Goal: Task Accomplishment & Management: Use online tool/utility

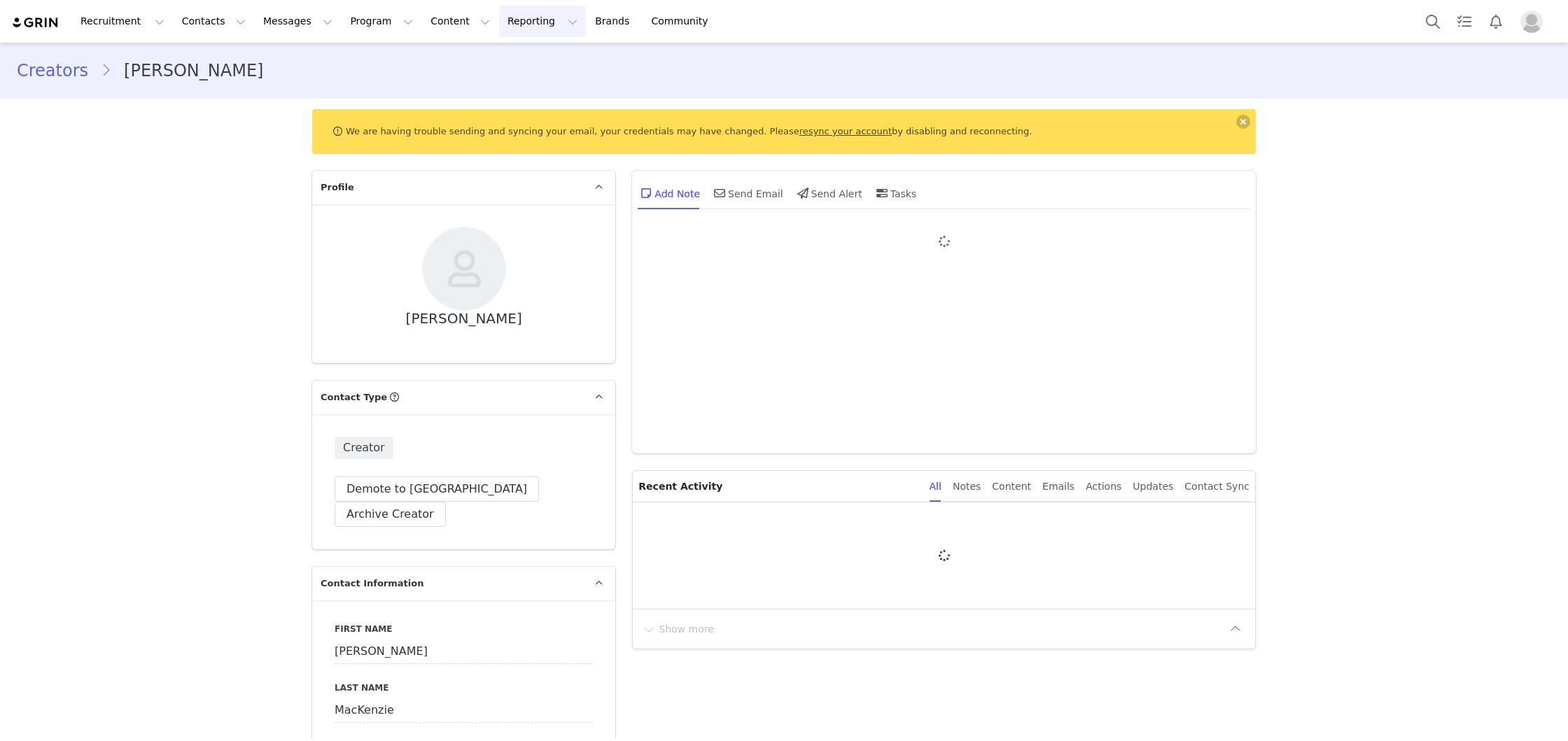
type input "+1 ([GEOGRAPHIC_DATA])"
click at [507, 20] on button "Reporting Reporting" at bounding box center [551, 21] width 87 height 32
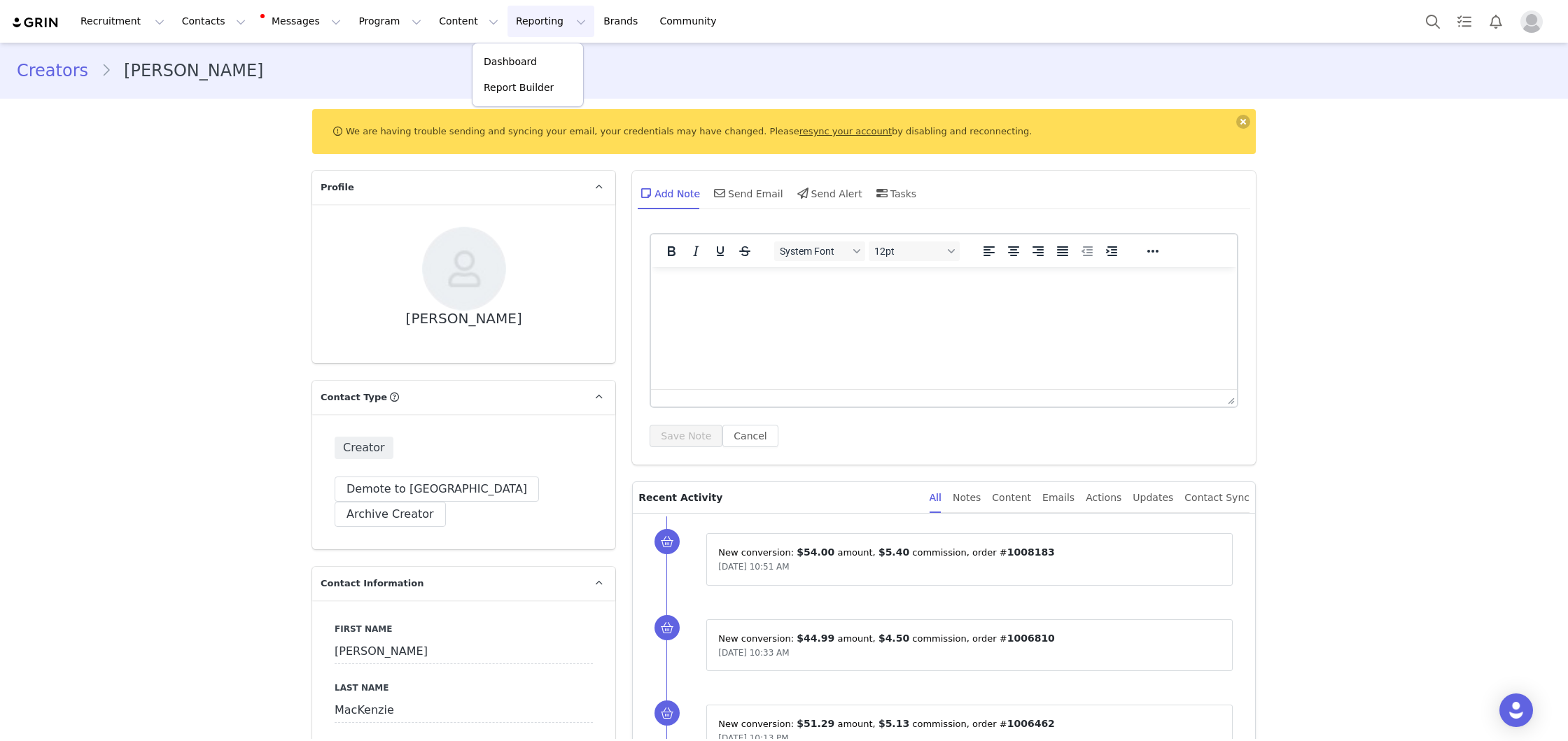
click at [739, 66] on div "Creators [PERSON_NAME]" at bounding box center [784, 70] width 1534 height 25
click at [800, 133] on link "resync your account" at bounding box center [846, 131] width 92 height 11
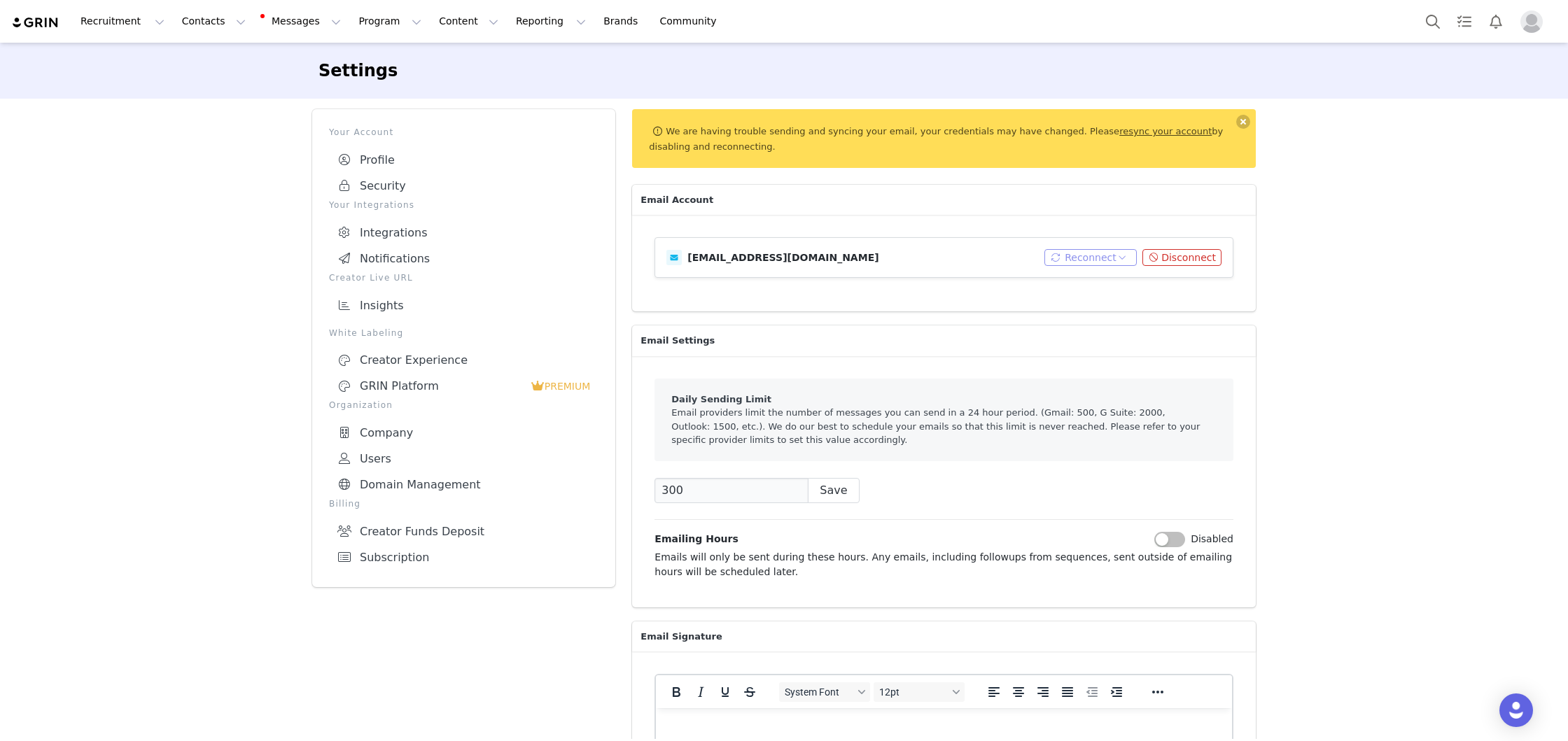
click at [1091, 257] on button "Reconnect" at bounding box center [1091, 257] width 93 height 17
click at [1100, 281] on li "Connect Email" at bounding box center [1096, 282] width 90 height 22
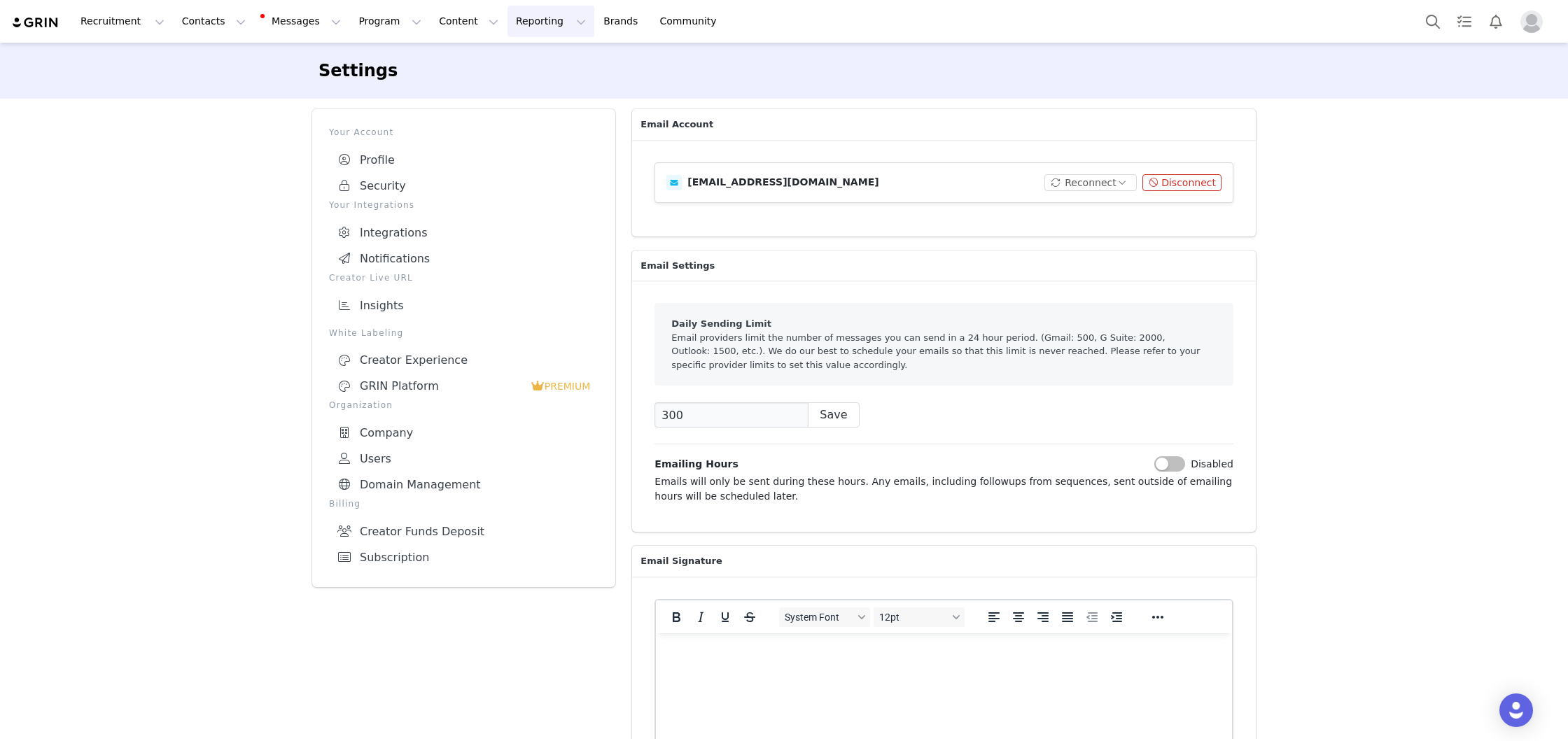
click at [526, 16] on button "Reporting Reporting" at bounding box center [551, 21] width 87 height 32
click at [228, 214] on div "Settings Your Account Profile Security Your Integrations Integrations Notificat…" at bounding box center [784, 444] width 1568 height 804
click at [389, 379] on div "GRIN Platform" at bounding box center [434, 386] width 193 height 14
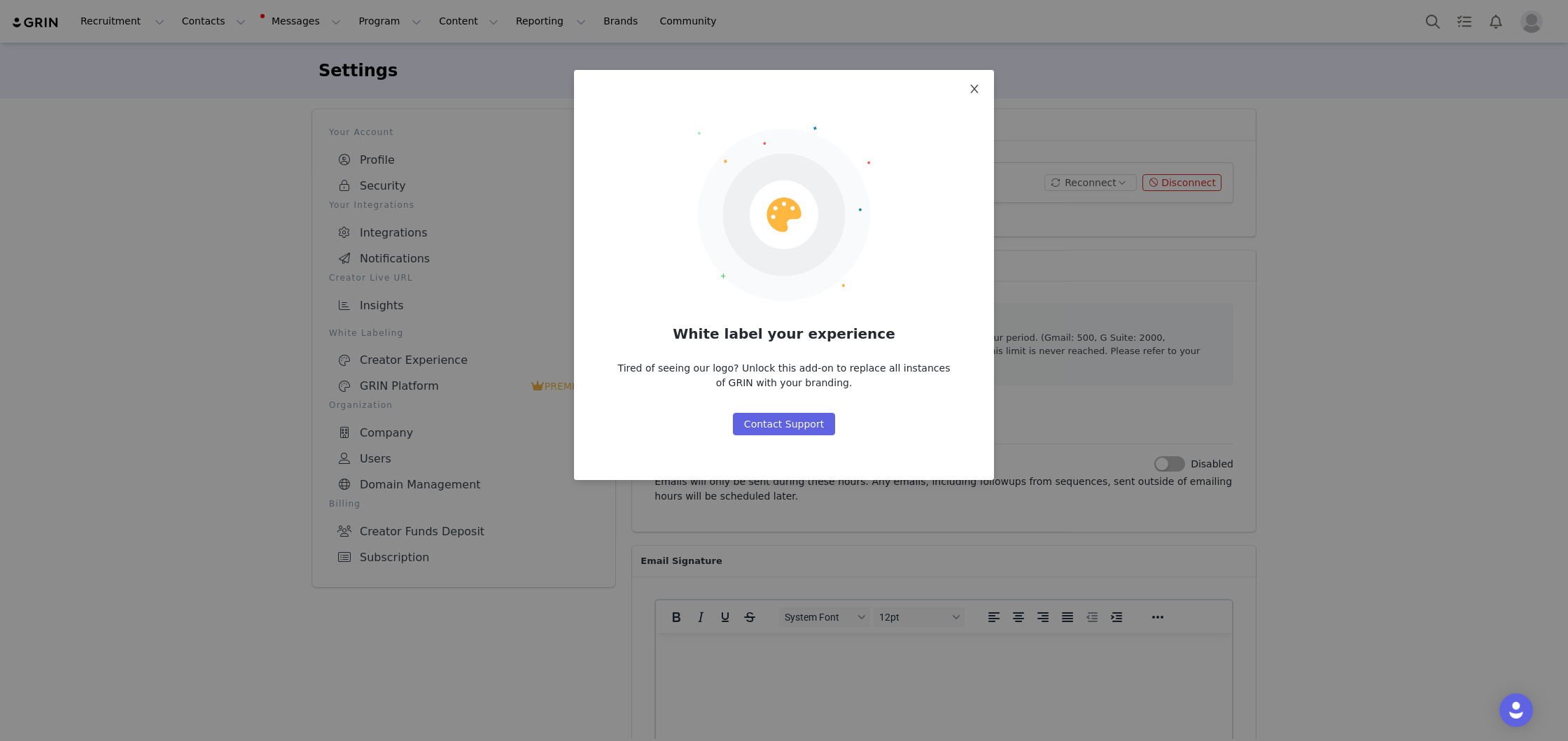
click at [976, 87] on icon "icon: close" at bounding box center [975, 89] width 11 height 11
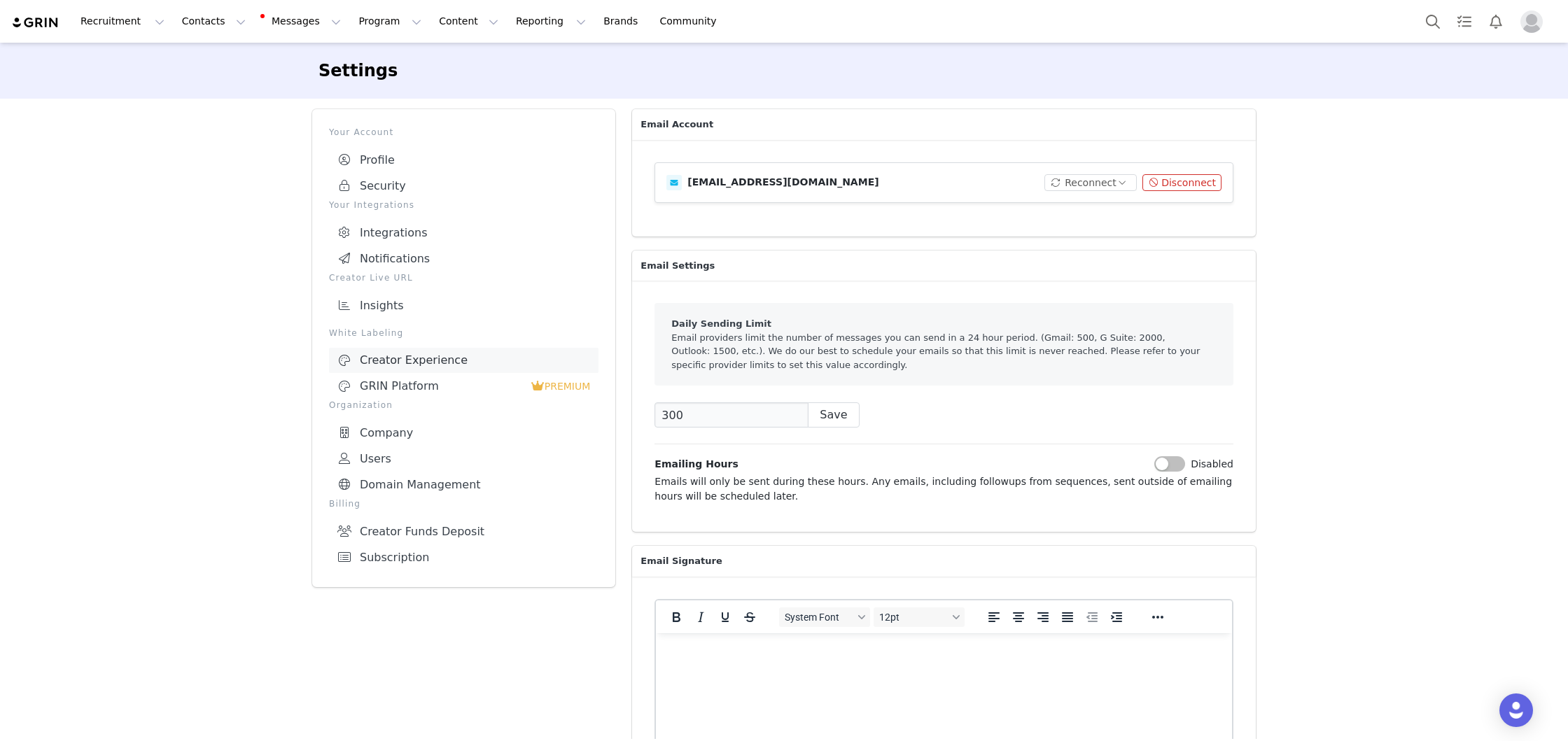
click at [434, 357] on div "Creator Experience" at bounding box center [463, 360] width 252 height 14
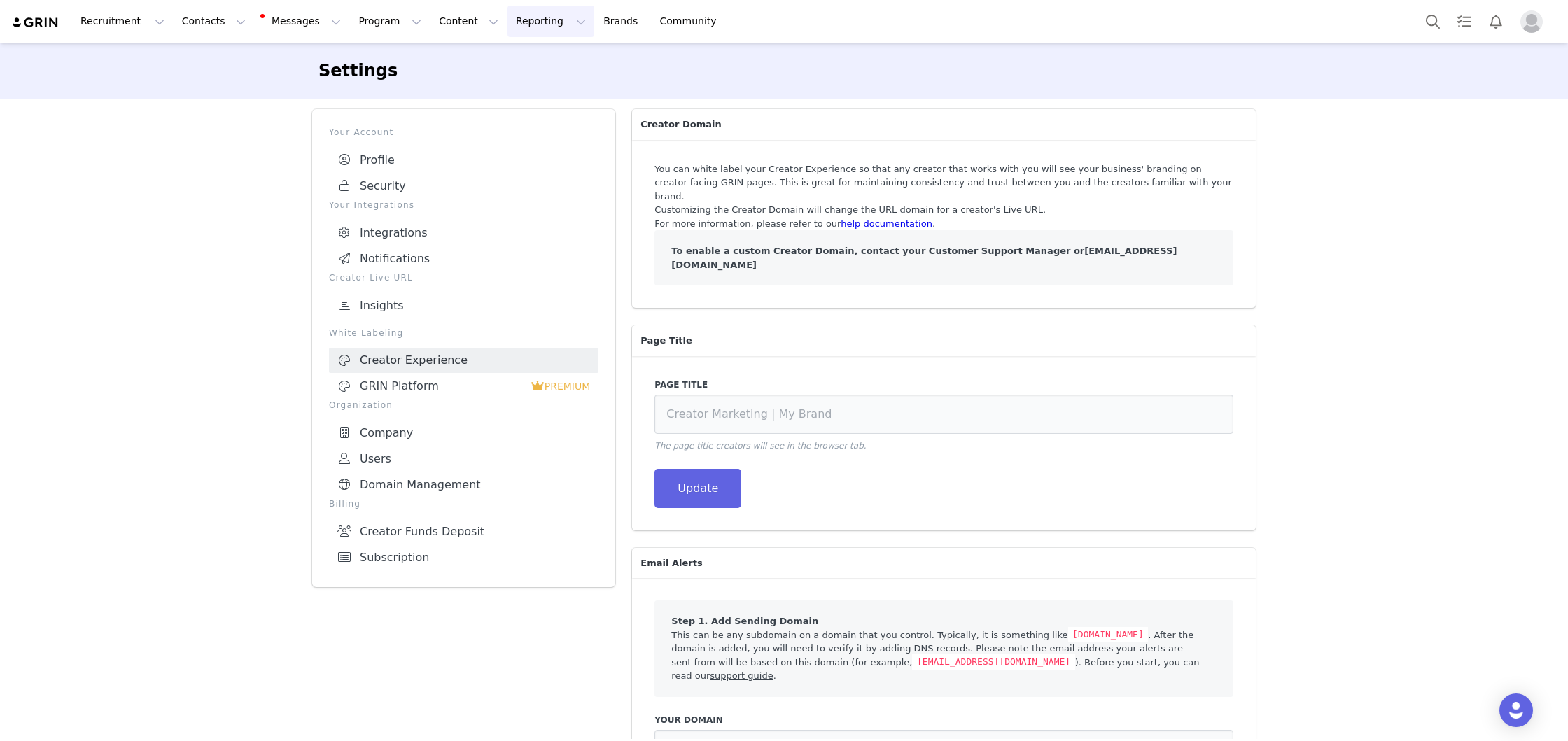
click at [519, 20] on button "Reporting Reporting" at bounding box center [551, 21] width 87 height 32
drag, startPoint x: 531, startPoint y: 86, endPoint x: 547, endPoint y: 86, distance: 16.0
click at [530, 86] on p "Report Builder" at bounding box center [519, 88] width 70 height 15
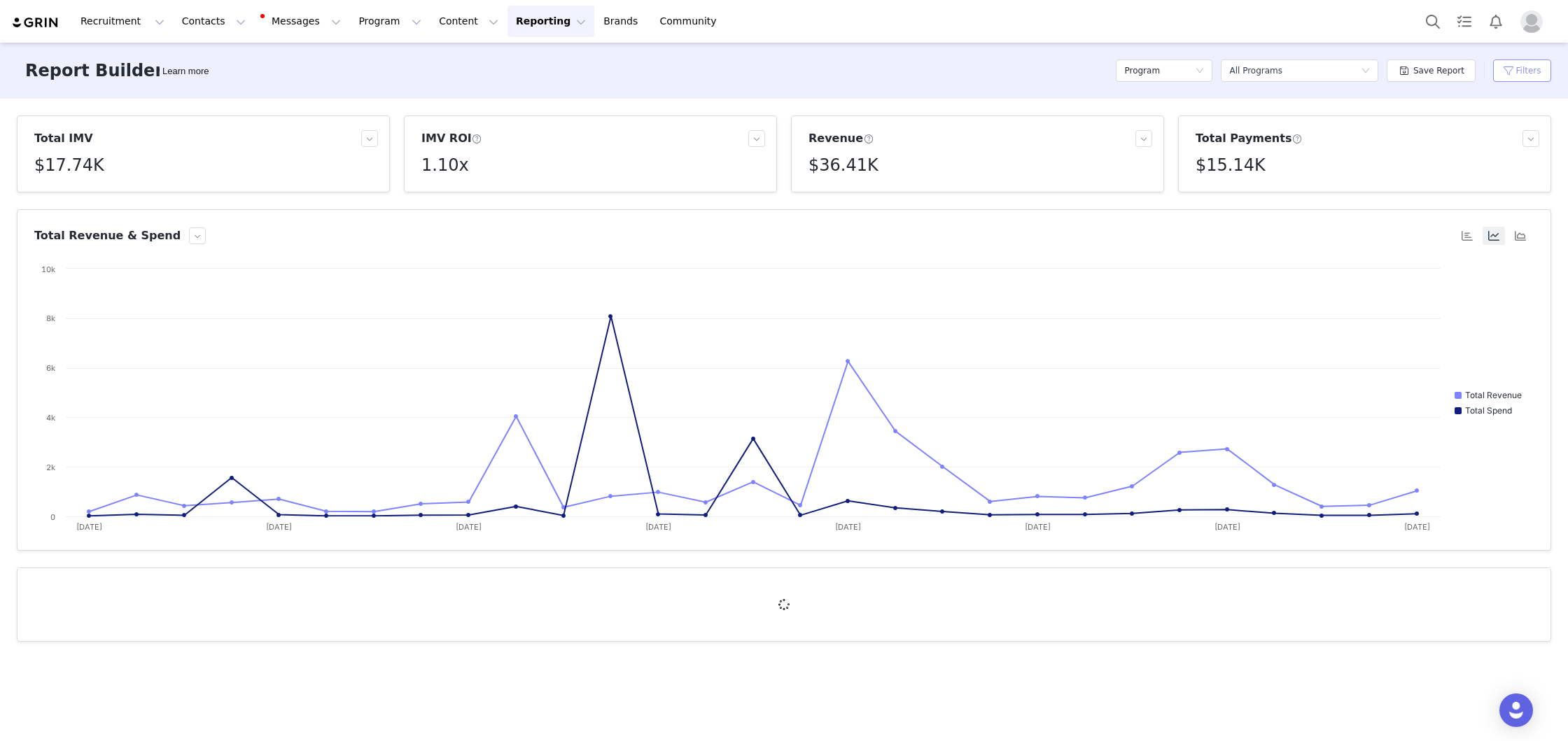
click at [1504, 68] on button "Filters" at bounding box center [1522, 70] width 58 height 22
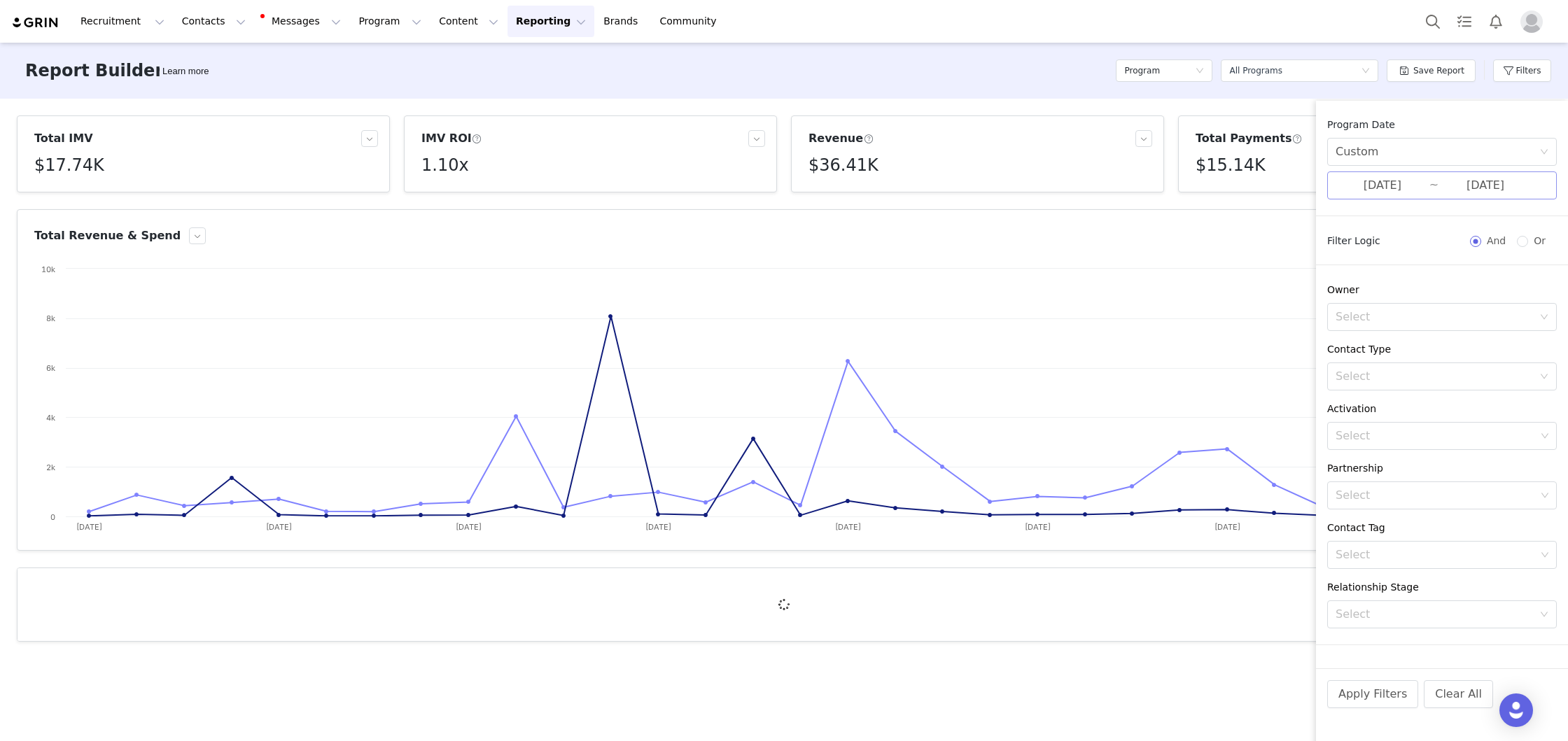
click at [1449, 184] on input "[DATE]" at bounding box center [1485, 185] width 94 height 18
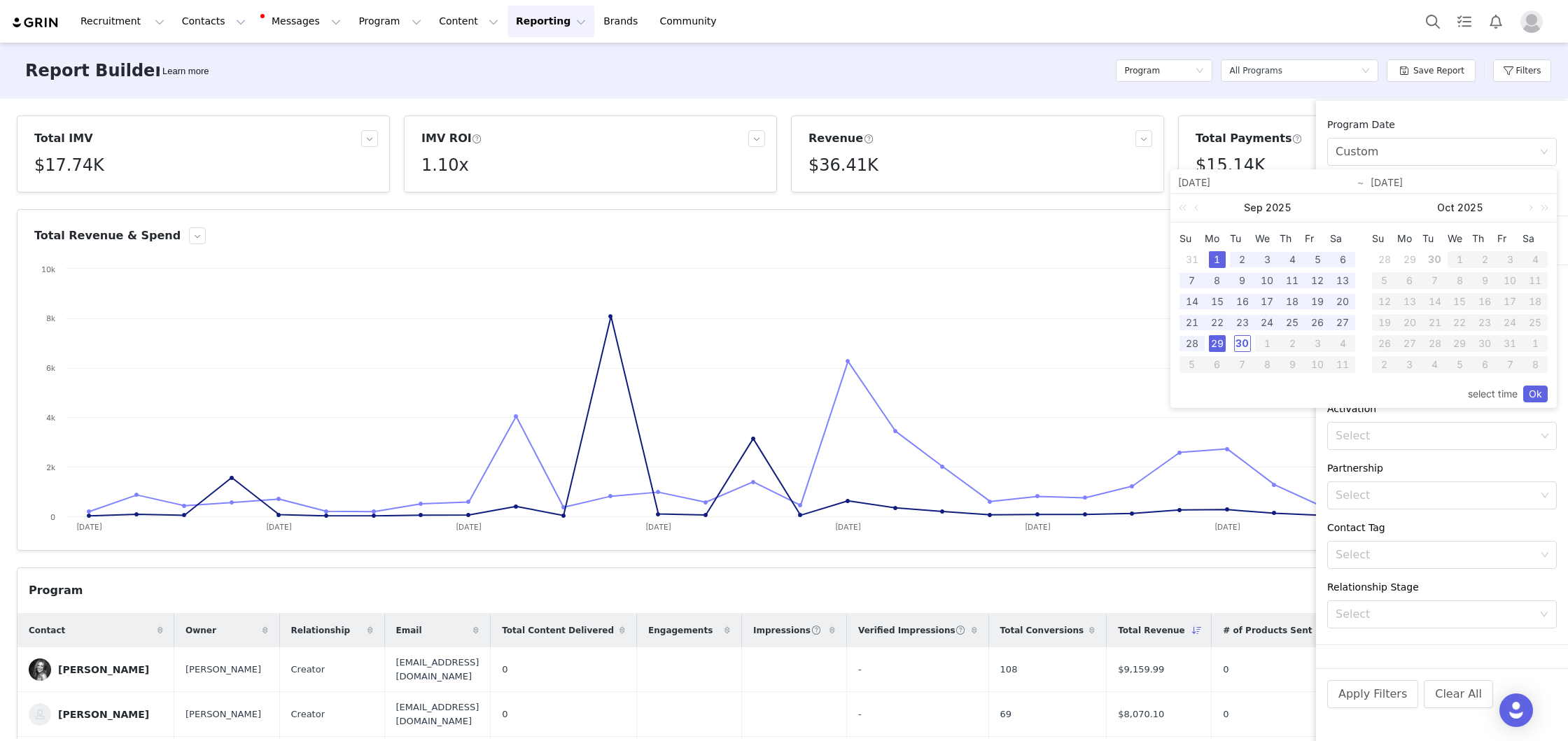
click at [1236, 345] on div "30" at bounding box center [1243, 343] width 17 height 17
drag, startPoint x: 1218, startPoint y: 258, endPoint x: 1276, endPoint y: 288, distance: 65.3
click at [1218, 258] on div "1" at bounding box center [1217, 260] width 17 height 17
type input "[DATE]"
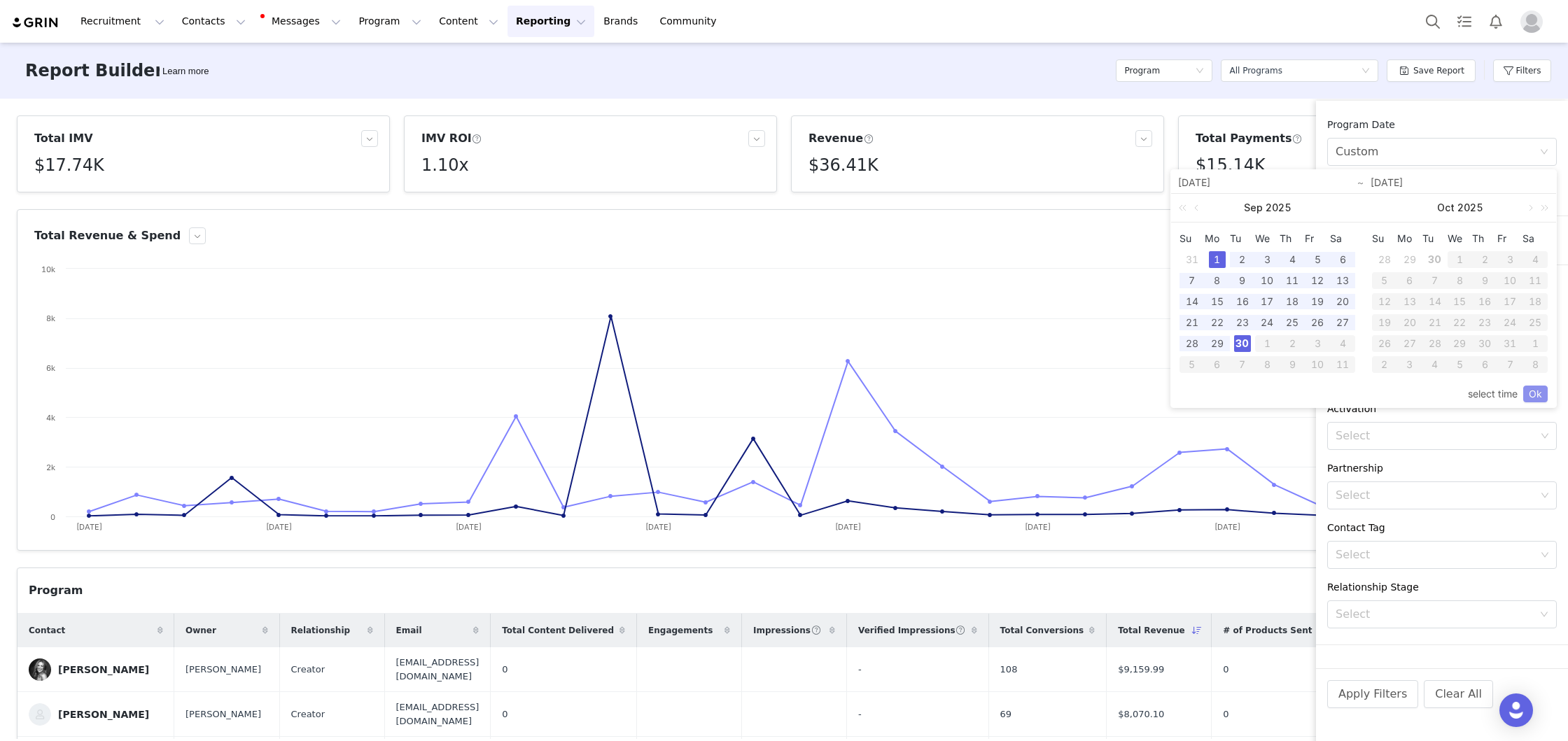
click at [1529, 396] on link "Ok" at bounding box center [1536, 394] width 25 height 17
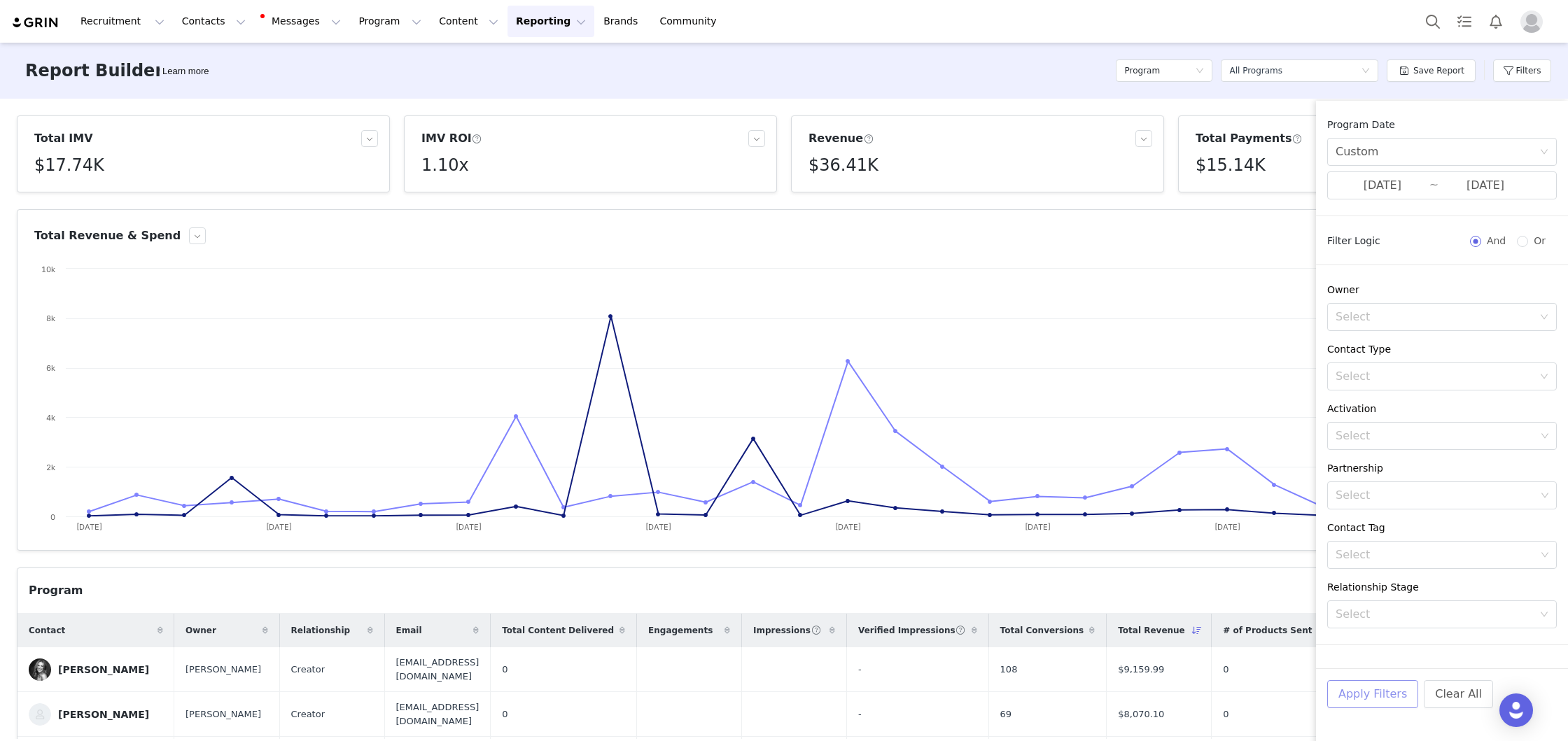
click at [1385, 690] on button "Apply Filters" at bounding box center [1373, 694] width 91 height 28
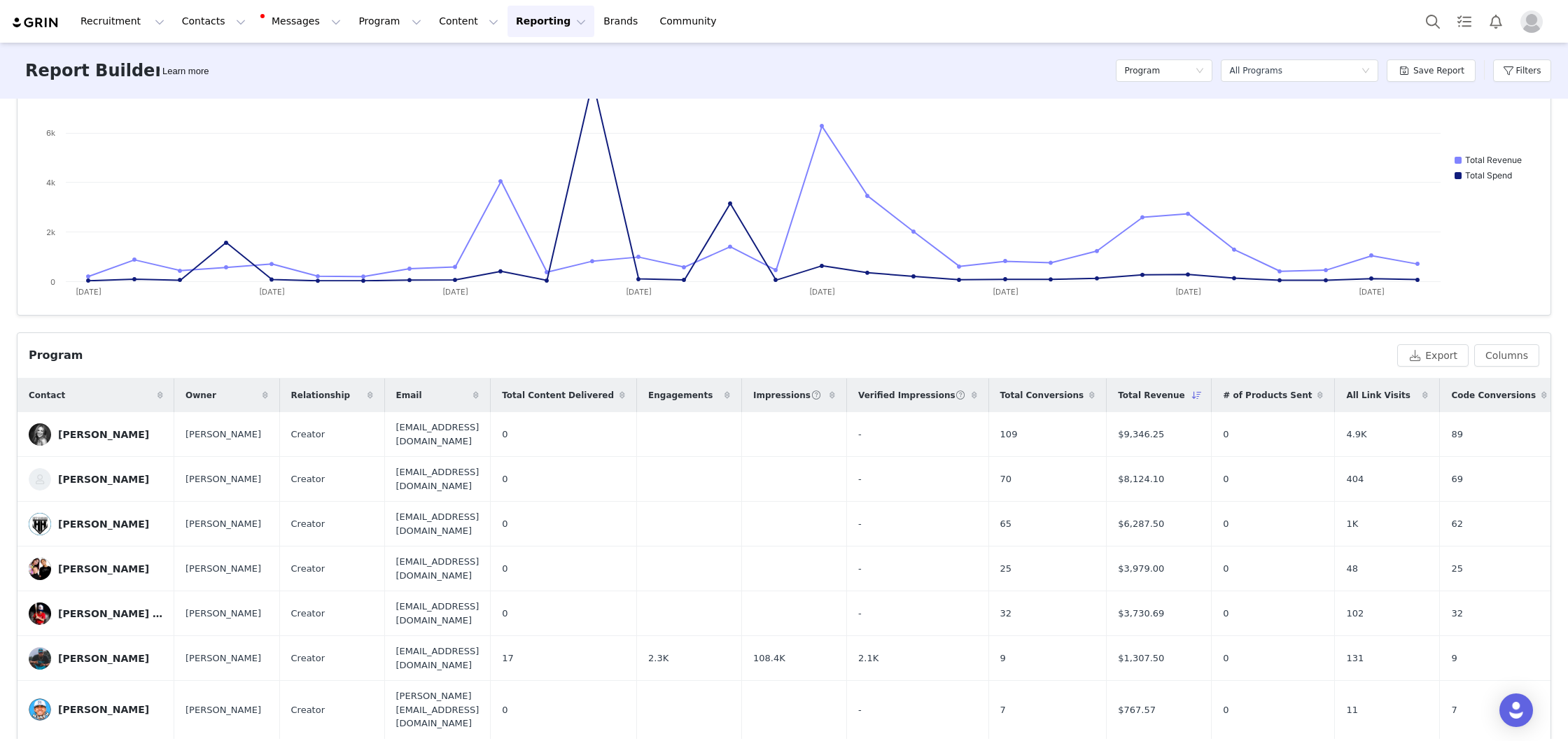
click at [26, 19] on img at bounding box center [36, 23] width 49 height 13
